Goal: Task Accomplishment & Management: Use online tool/utility

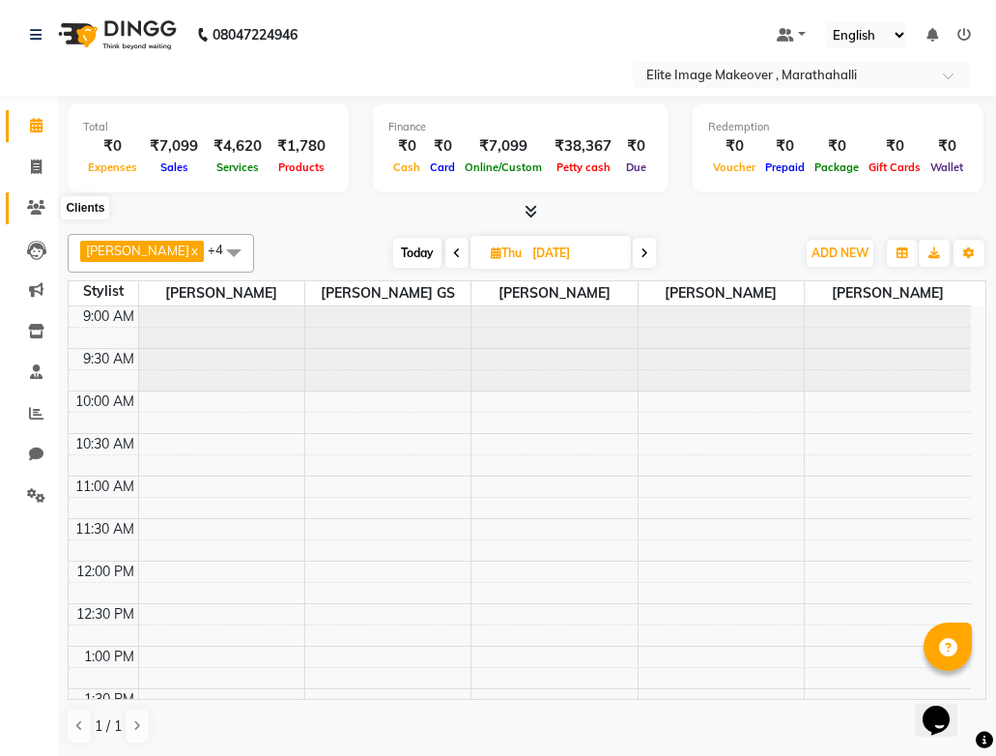
click at [27, 217] on span at bounding box center [36, 208] width 34 height 22
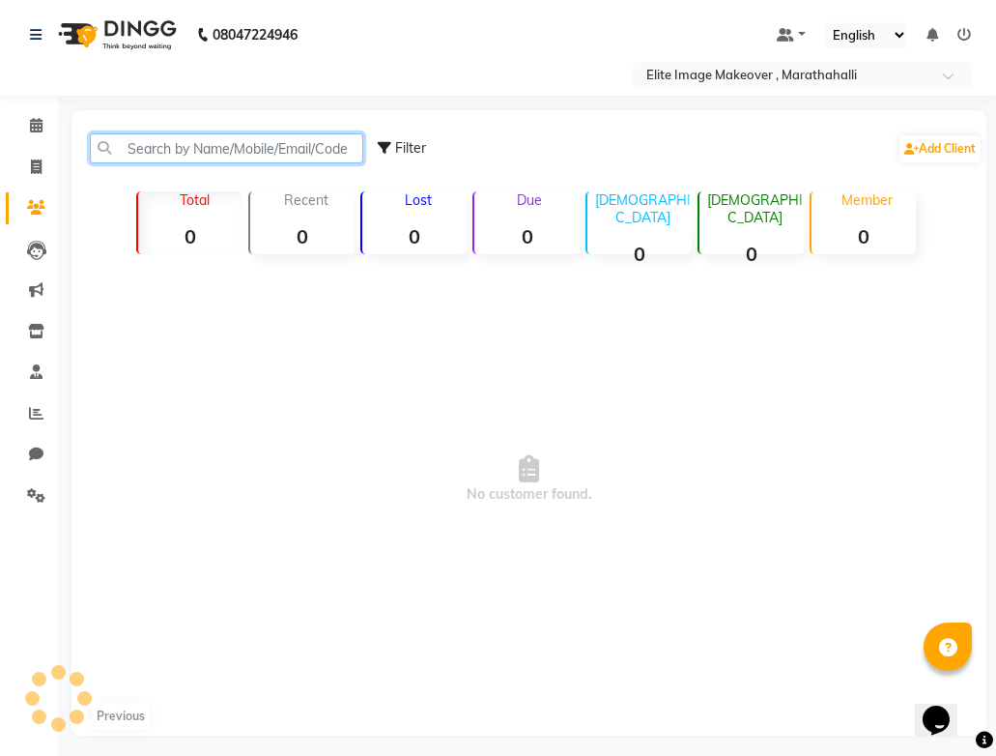
click at [165, 149] on input "text" at bounding box center [226, 148] width 273 height 30
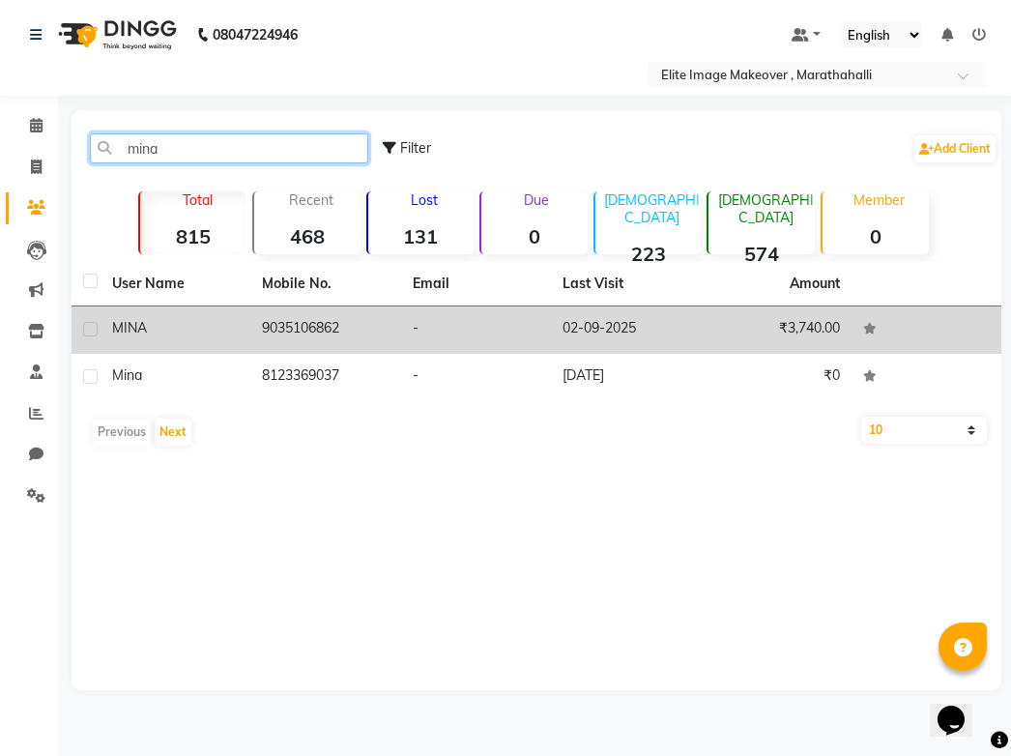
type input "mina"
click at [331, 329] on td "9035106862" at bounding box center [325, 329] width 150 height 47
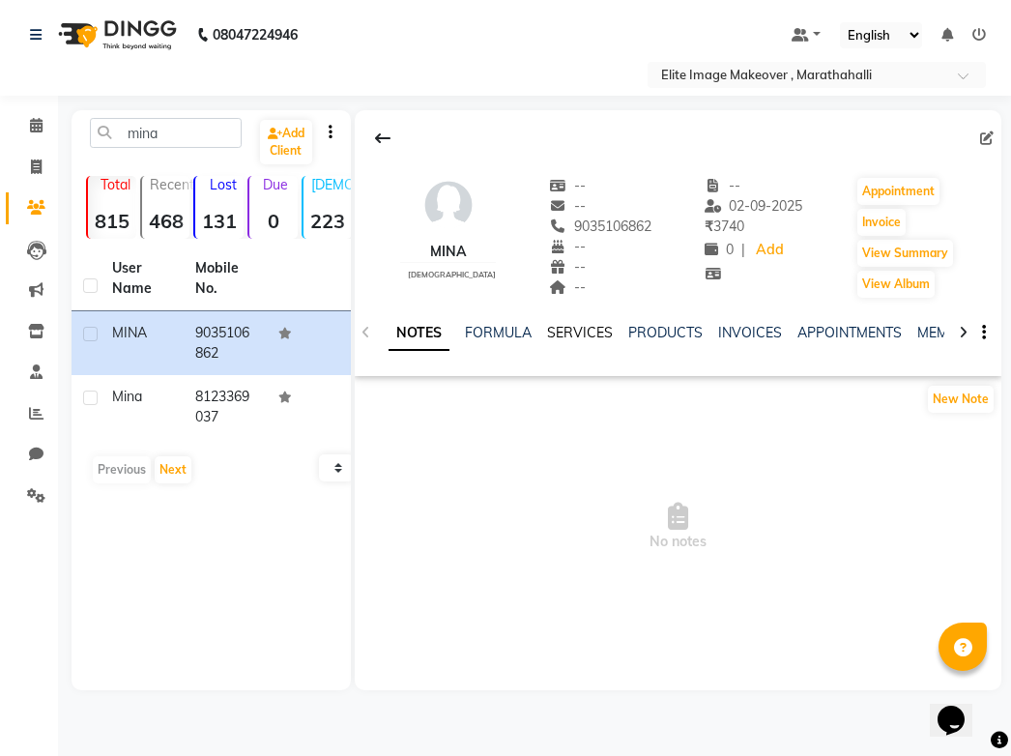
click at [585, 324] on link "SERVICES" at bounding box center [580, 332] width 66 height 17
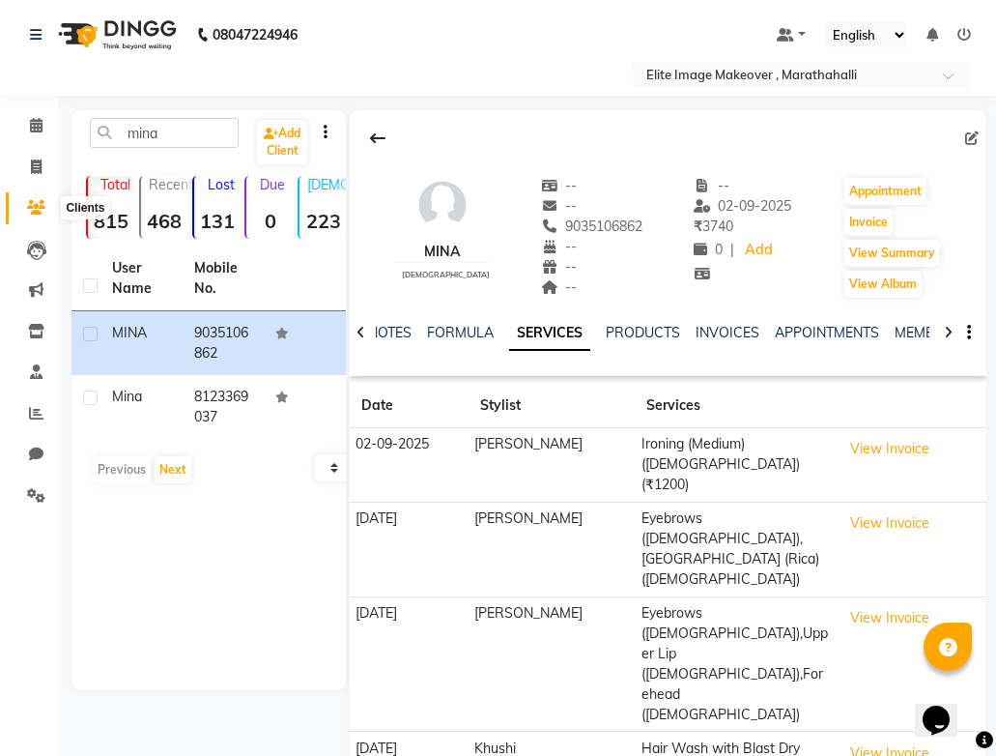
click at [27, 211] on icon at bounding box center [36, 207] width 18 height 14
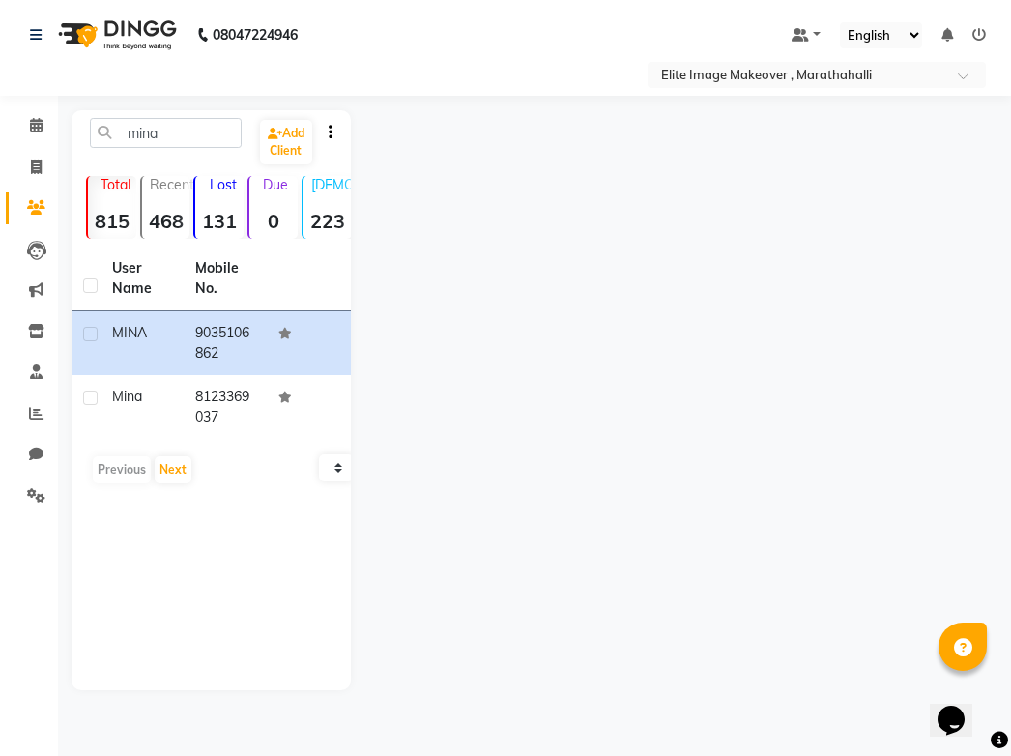
click at [218, 223] on strong "131" at bounding box center [219, 221] width 48 height 24
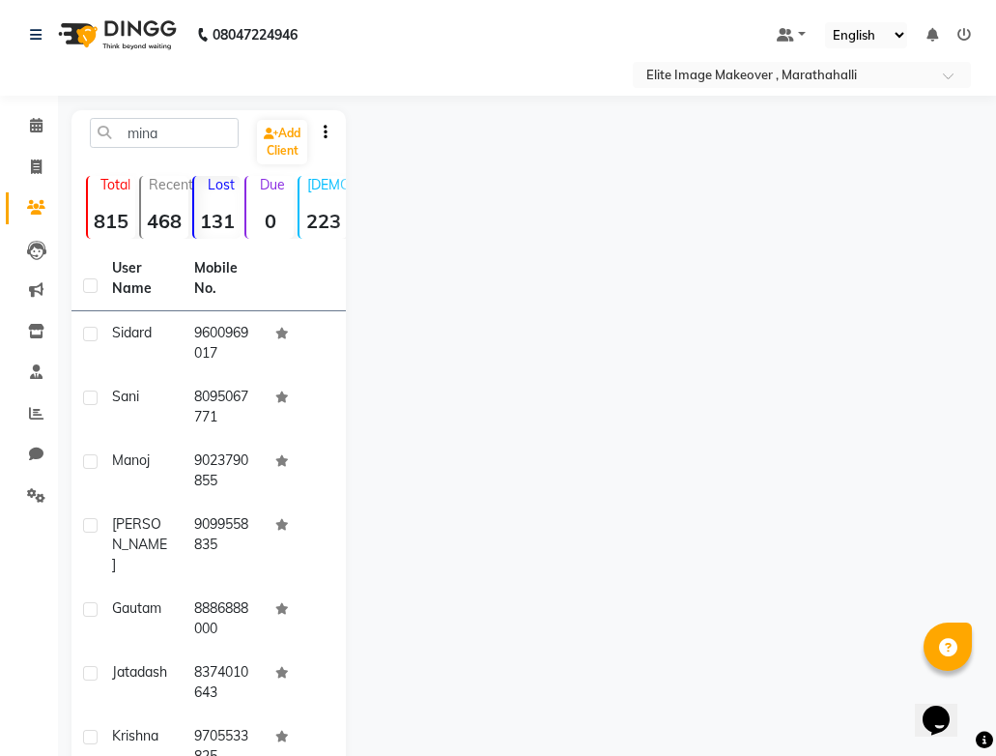
click at [709, 272] on div at bounding box center [666, 576] width 641 height 933
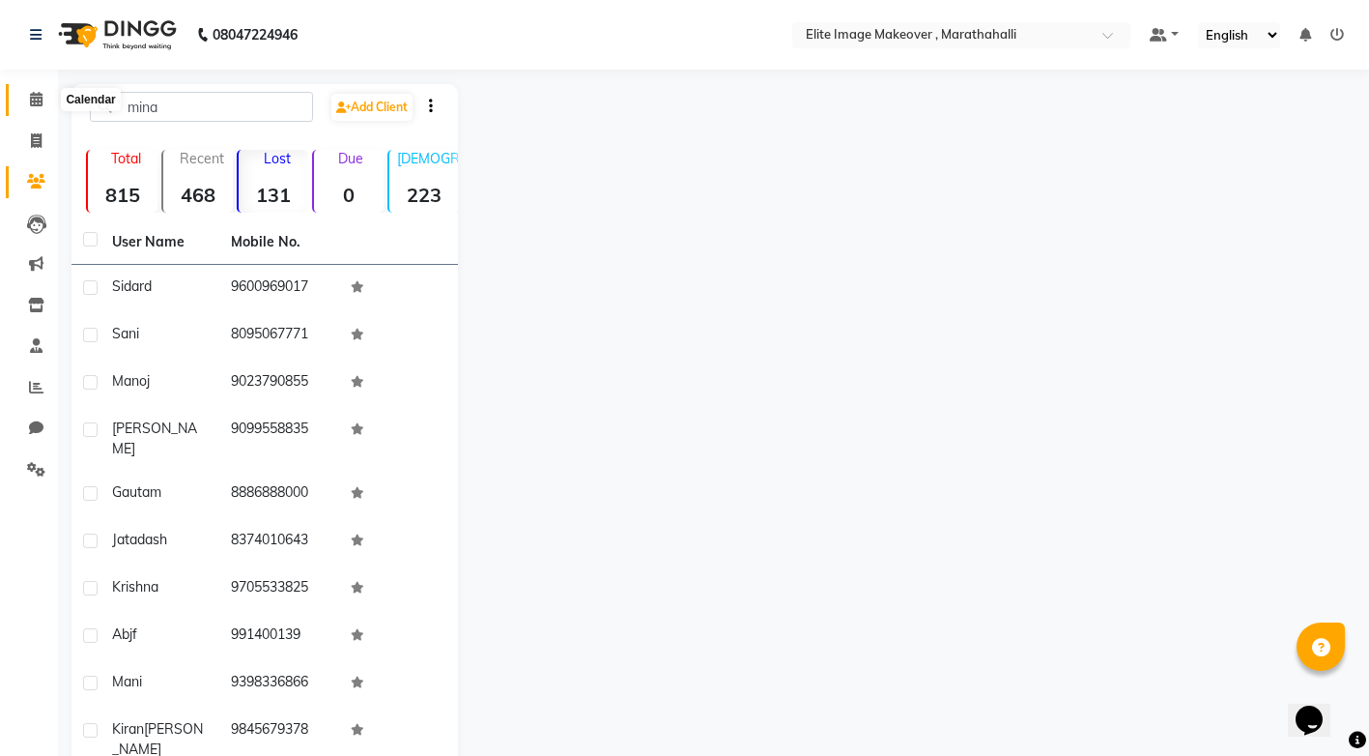
click at [31, 101] on icon at bounding box center [36, 99] width 13 height 14
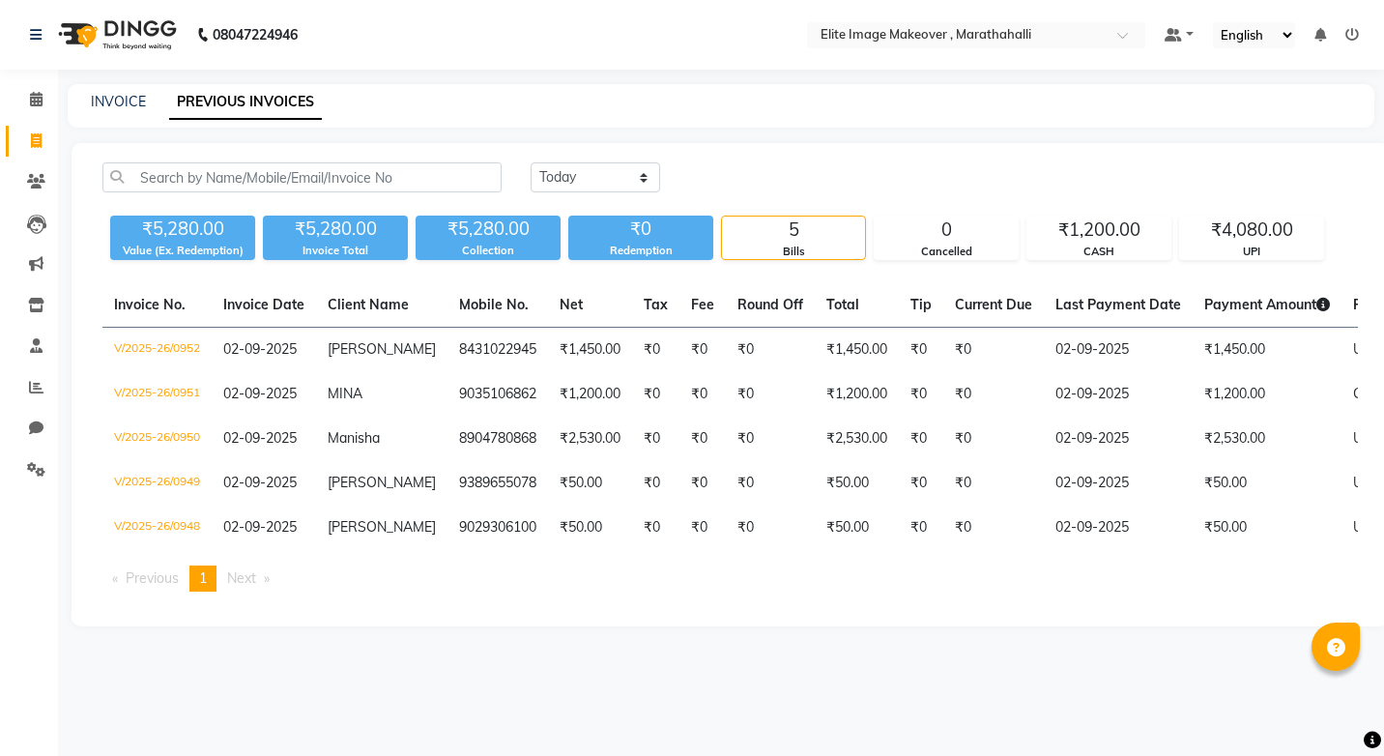
select select "[DATE]"
click at [37, 100] on icon at bounding box center [36, 99] width 13 height 14
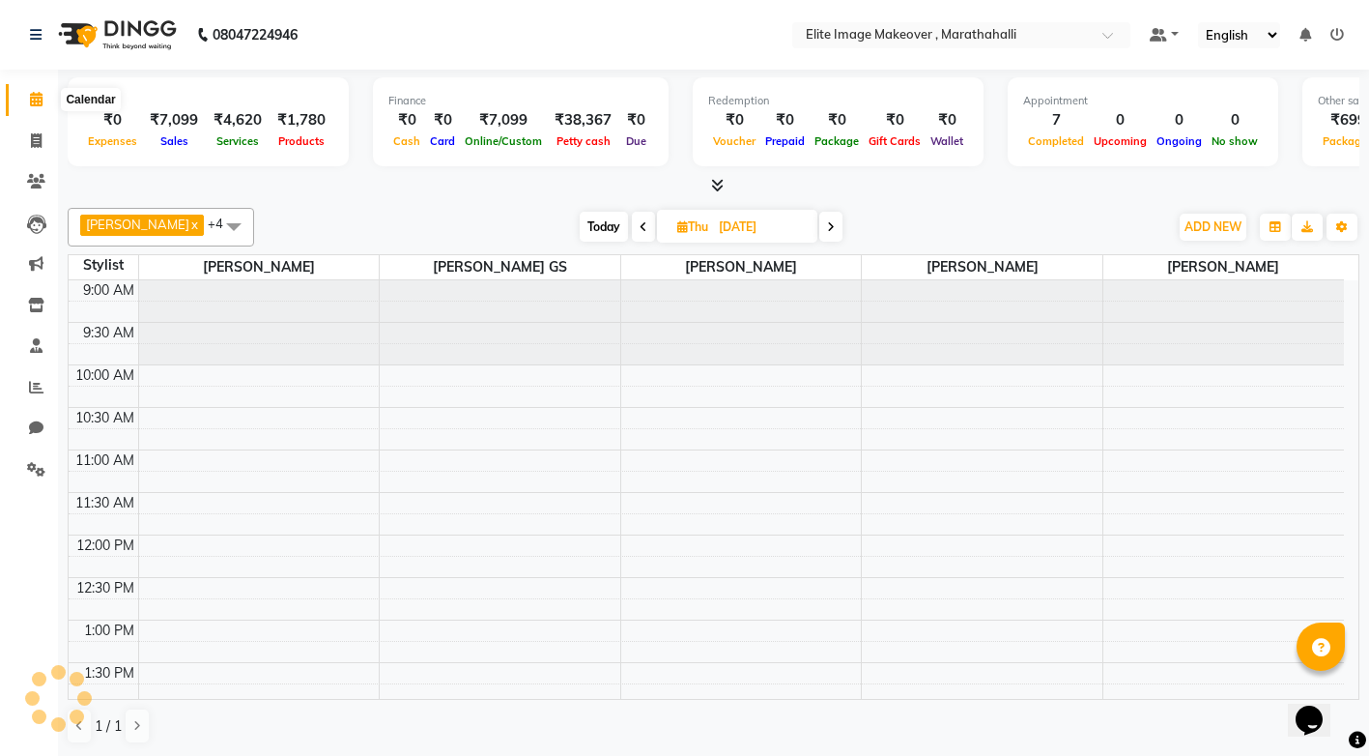
click at [33, 98] on icon at bounding box center [36, 99] width 13 height 14
click at [39, 150] on span at bounding box center [36, 141] width 34 height 22
select select "service"
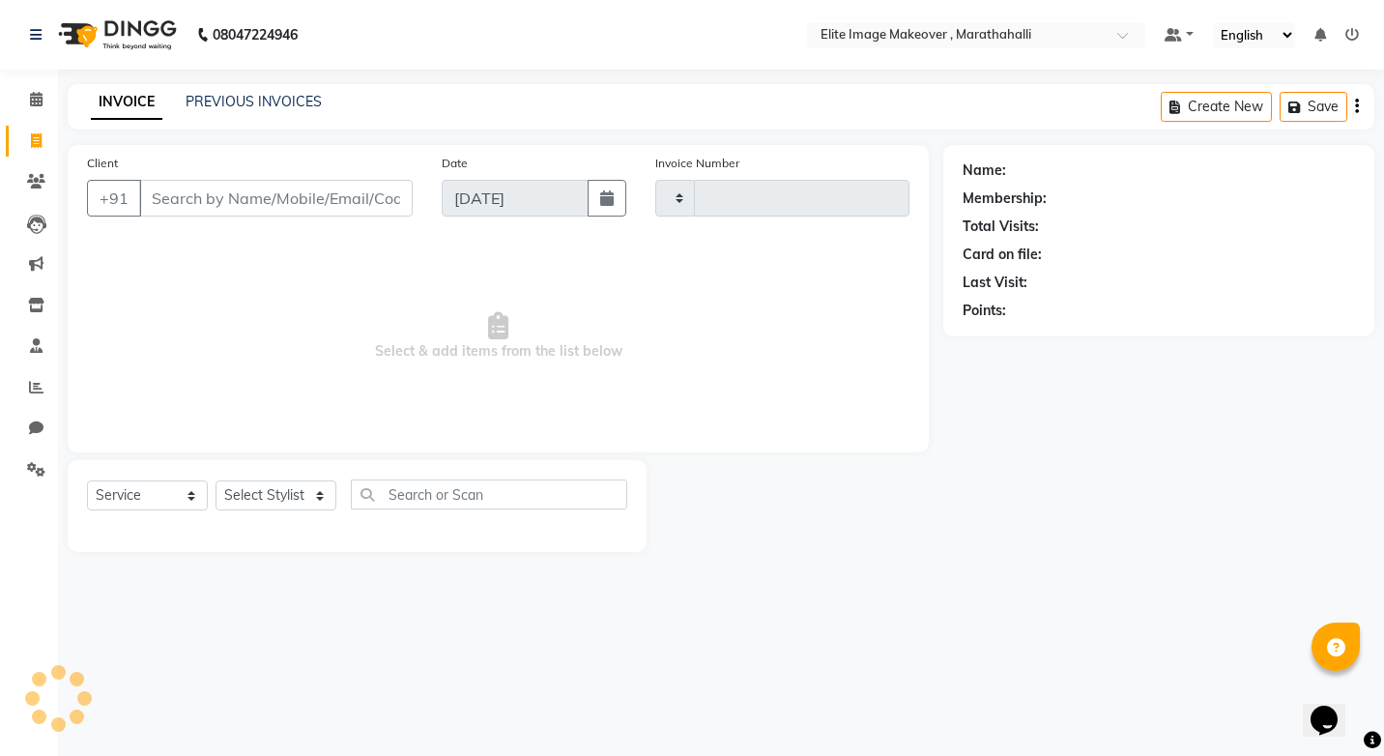
type input "0961"
select select "8005"
